Goal: Information Seeking & Learning: Learn about a topic

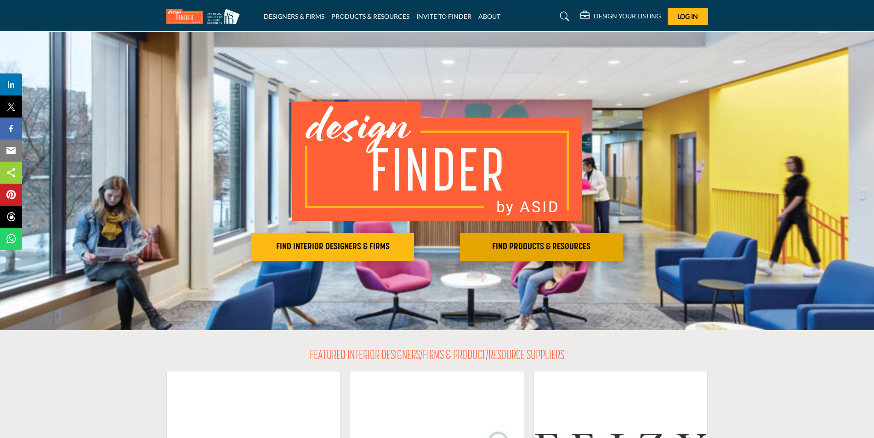
click at [534, 246] on h2 "FIND PRODUCTS & RESOURCES" at bounding box center [541, 247] width 157 height 11
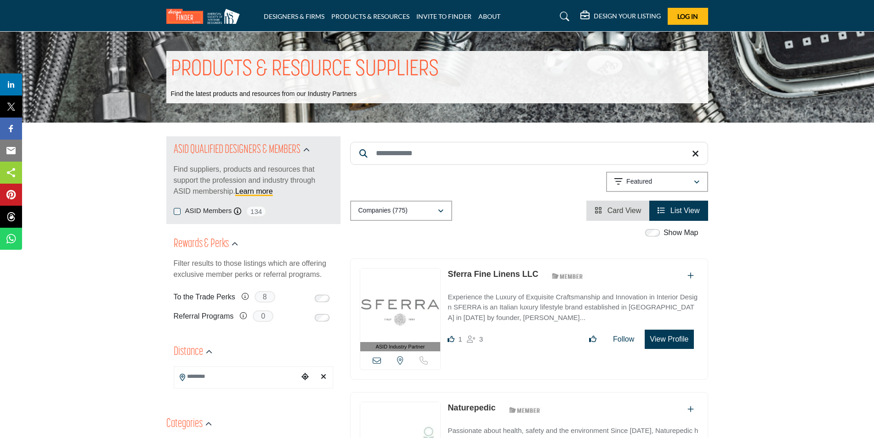
click at [406, 156] on input "Search Keyword" at bounding box center [529, 153] width 358 height 23
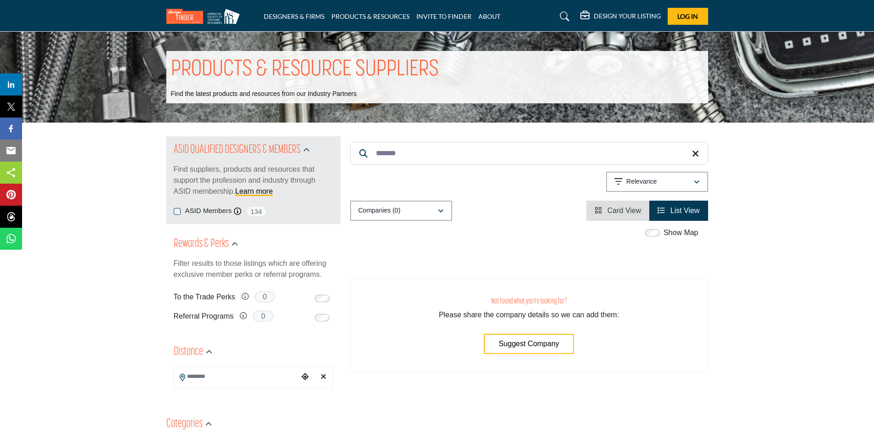
type input "*******"
